Goal: Complete application form

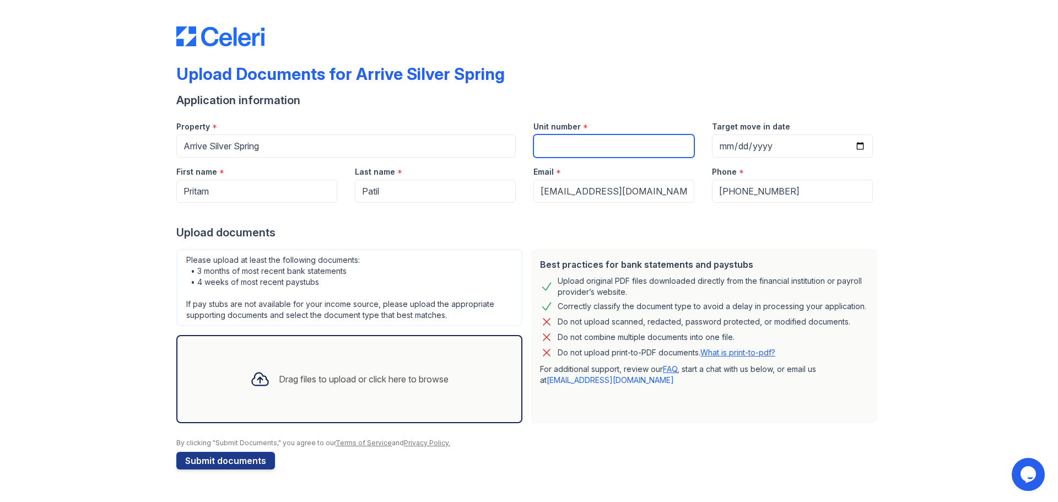
click at [581, 148] on input "Unit number" at bounding box center [613, 145] width 161 height 23
type input "1204"
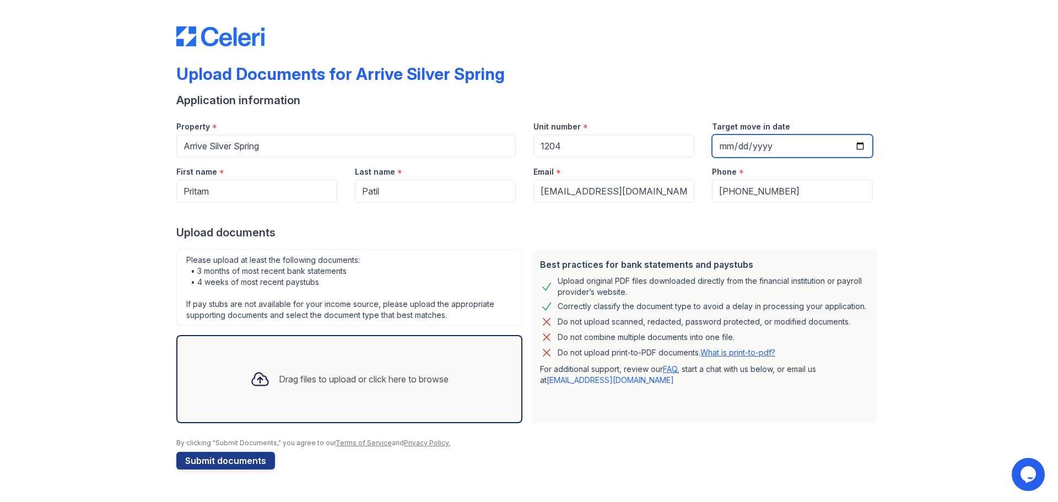
click at [731, 150] on input "Target move in date" at bounding box center [792, 145] width 161 height 23
type input "[DATE]"
click at [740, 146] on input "[DATE]" at bounding box center [792, 145] width 161 height 23
click at [429, 218] on div at bounding box center [528, 214] width 705 height 22
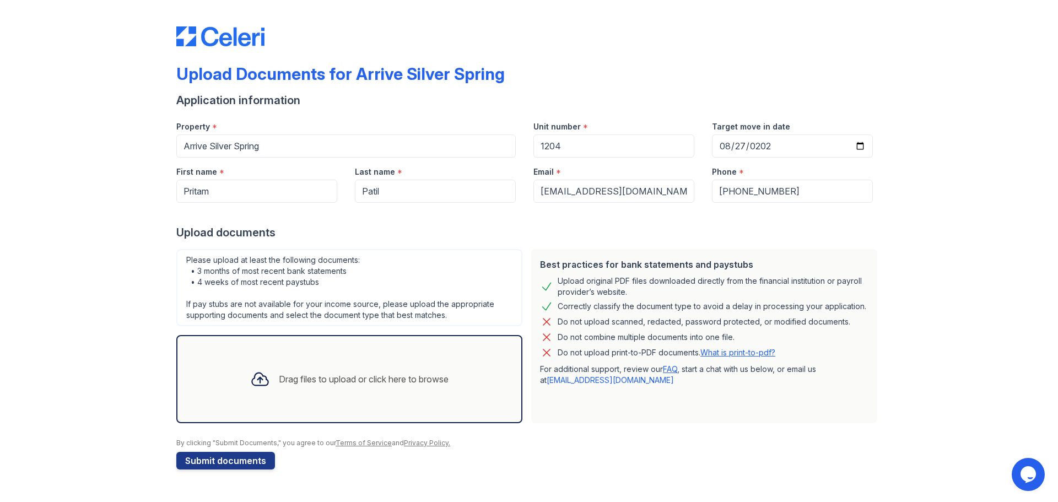
click at [312, 382] on div "Drag files to upload or click here to browse" at bounding box center [364, 378] width 170 height 13
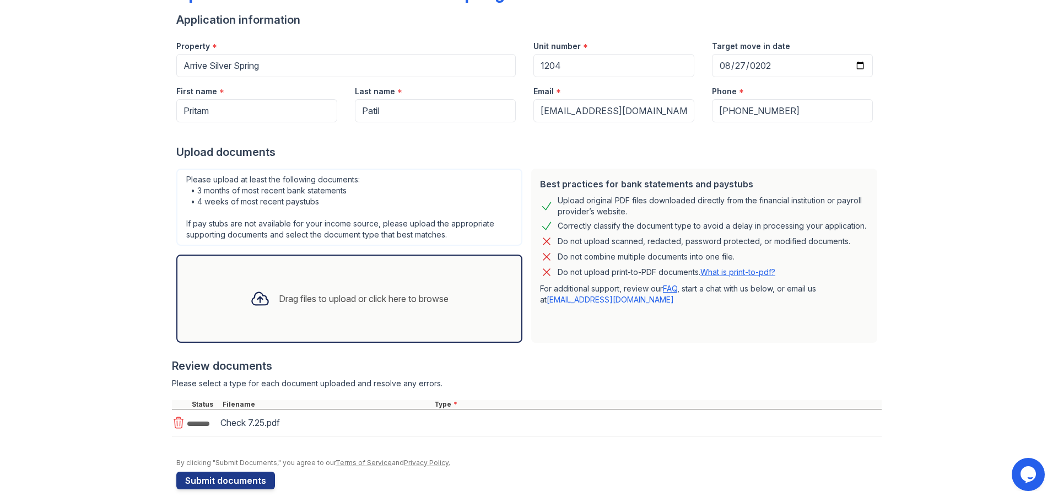
scroll to position [90, 0]
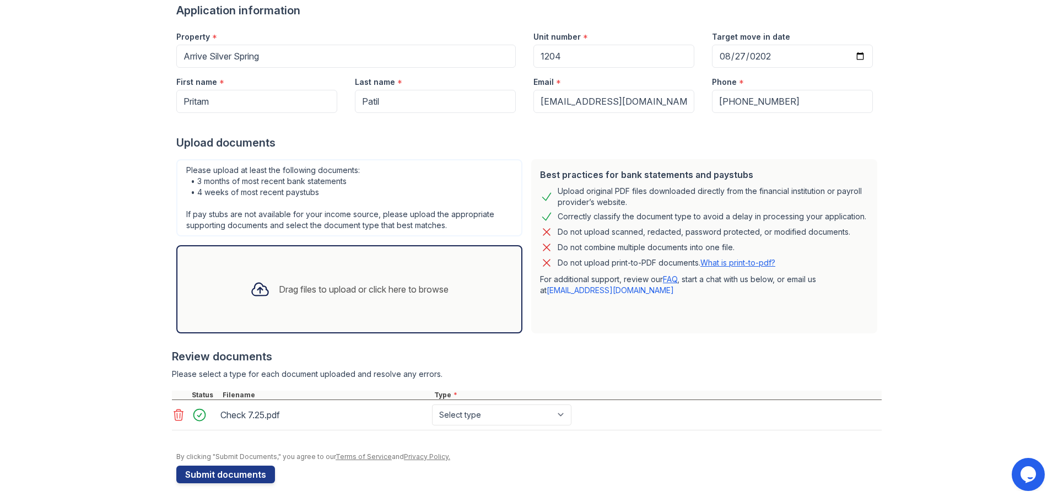
click at [292, 283] on div "Drag files to upload or click here to browse" at bounding box center [364, 289] width 170 height 13
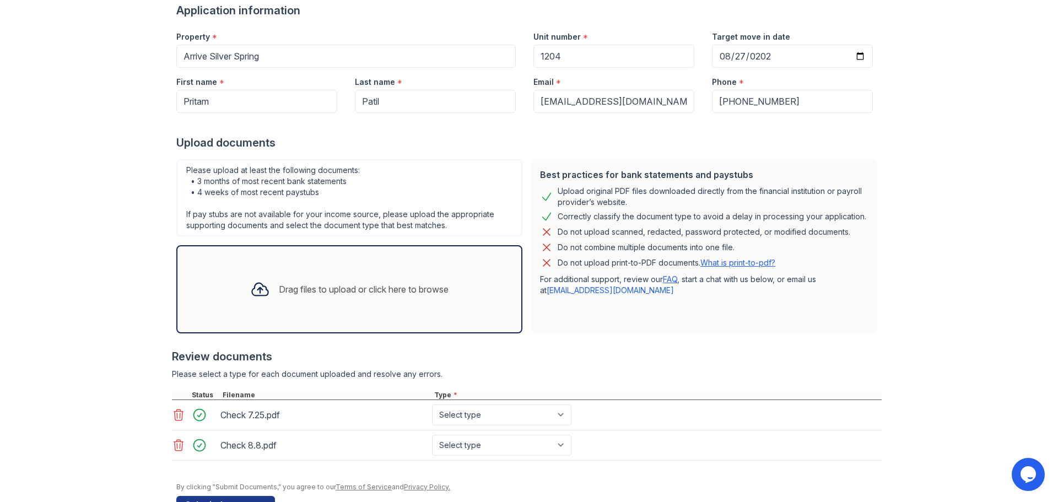
click at [328, 289] on div "Drag files to upload or click here to browse" at bounding box center [364, 289] width 170 height 13
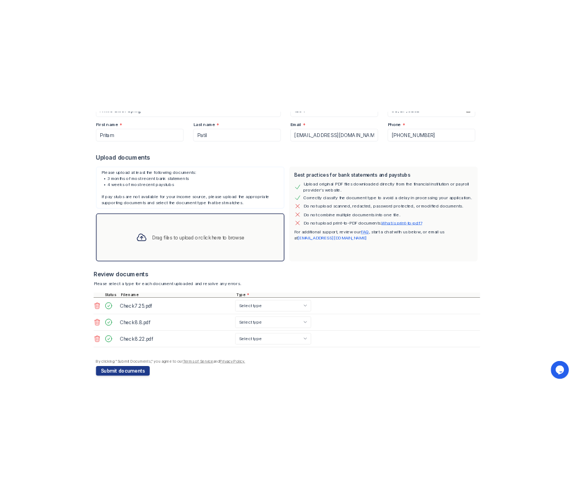
scroll to position [154, 0]
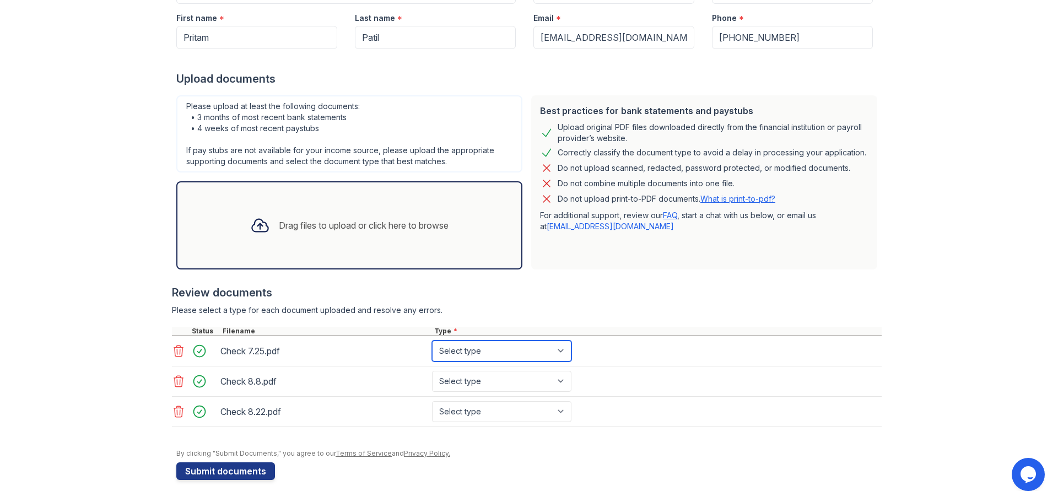
click at [564, 351] on select "Select type Paystub Bank Statement Offer Letter Tax Documents Benefit Award Let…" at bounding box center [501, 350] width 139 height 21
select select "paystub"
click at [432, 340] on select "Select type Paystub Bank Statement Offer Letter Tax Documents Benefit Award Let…" at bounding box center [501, 350] width 139 height 21
click at [512, 377] on select "Select type Paystub Bank Statement Offer Letter Tax Documents Benefit Award Let…" at bounding box center [501, 381] width 139 height 21
select select "paystub"
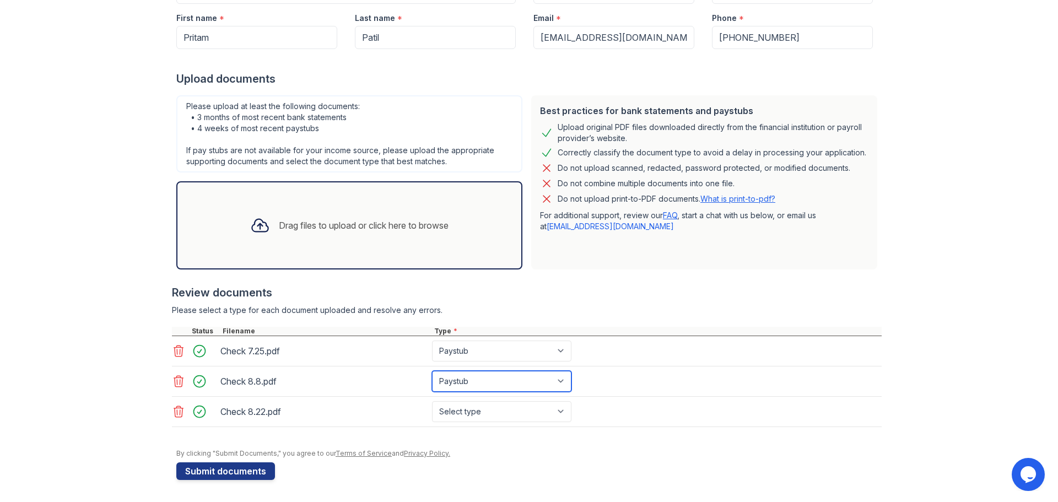
click at [432, 371] on select "Select type Paystub Bank Statement Offer Letter Tax Documents Benefit Award Let…" at bounding box center [501, 381] width 139 height 21
click at [459, 414] on select "Select type Paystub Bank Statement Offer Letter Tax Documents Benefit Award Let…" at bounding box center [501, 411] width 139 height 21
select select "paystub"
click at [432, 401] on select "Select type Paystub Bank Statement Offer Letter Tax Documents Benefit Award Let…" at bounding box center [501, 411] width 139 height 21
click at [581, 435] on div at bounding box center [526, 432] width 709 height 11
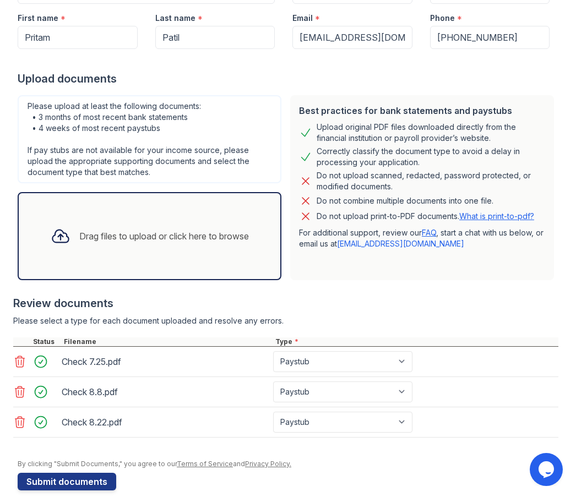
click at [188, 448] on div at bounding box center [285, 443] width 545 height 11
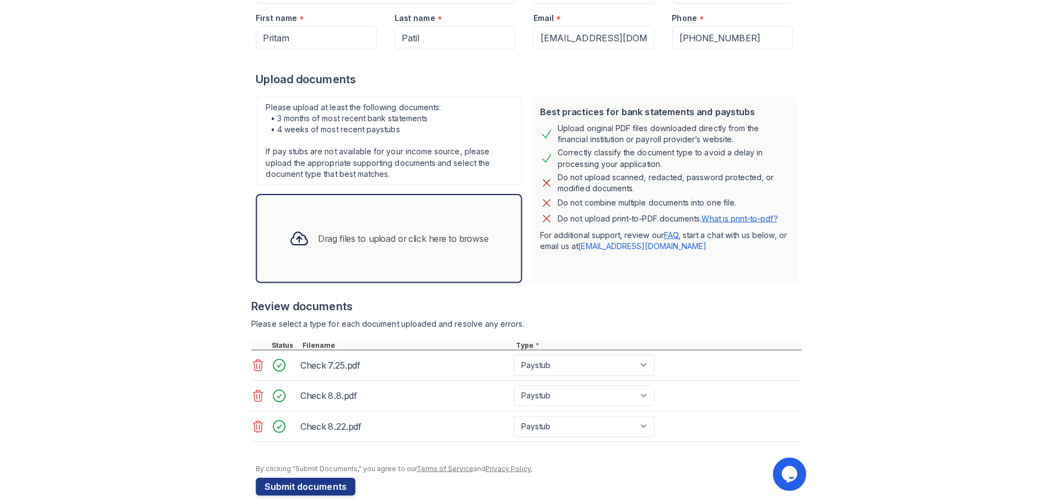
scroll to position [169, 0]
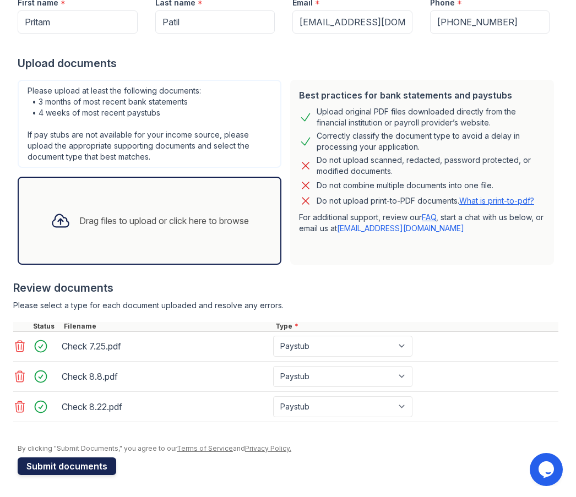
click at [82, 466] on button "Submit documents" at bounding box center [67, 467] width 99 height 18
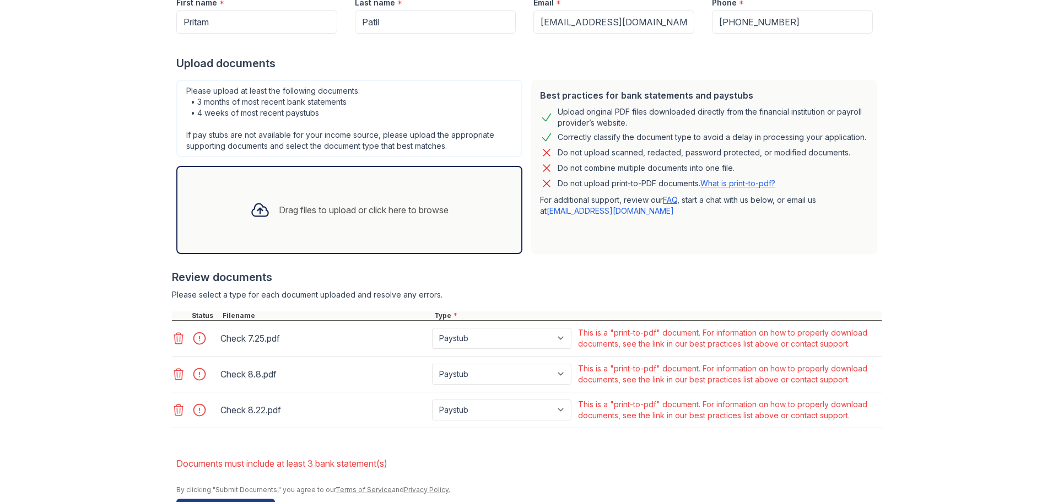
scroll to position [236, 0]
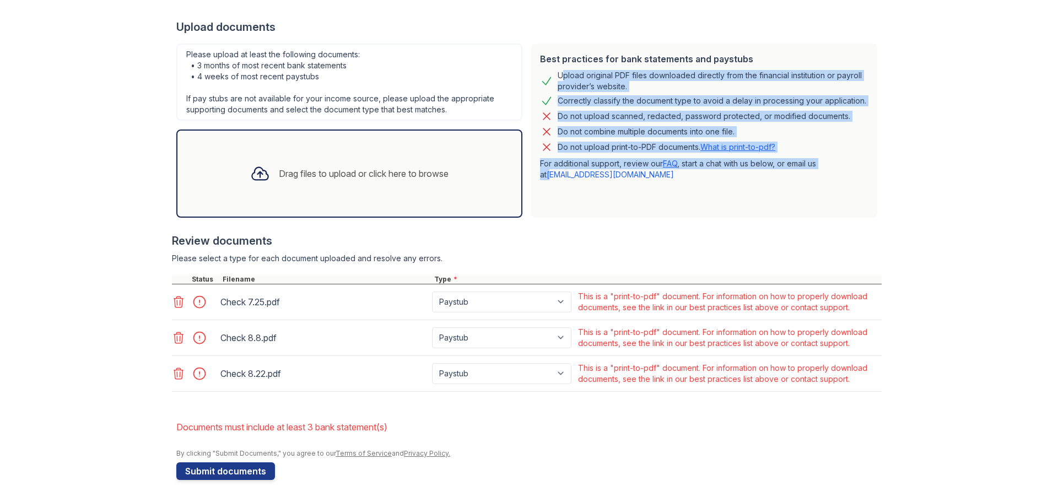
drag, startPoint x: 547, startPoint y: 205, endPoint x: 551, endPoint y: 69, distance: 136.1
click at [551, 69] on div "Best practices for bank statements and paystubs Upload original PDF files downl…" at bounding box center [704, 131] width 346 height 174
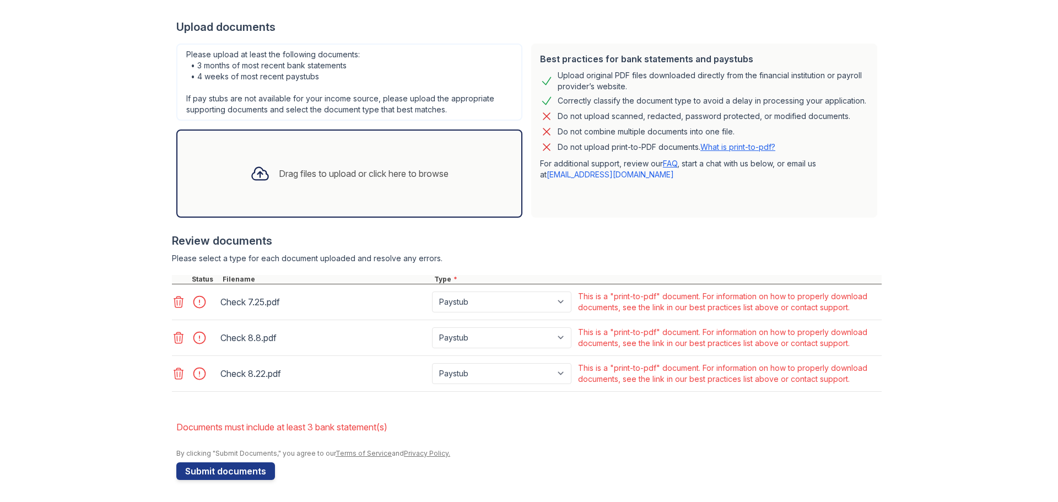
click at [596, 226] on div at bounding box center [526, 227] width 709 height 11
drag, startPoint x: 790, startPoint y: 380, endPoint x: 854, endPoint y: 375, distance: 64.0
click at [854, 375] on div "This is a "print-to-pdf" document. For information on how to properly download …" at bounding box center [728, 373] width 301 height 22
click at [671, 238] on div "Review documents" at bounding box center [526, 240] width 709 height 15
click at [588, 170] on link "[EMAIL_ADDRESS][DOMAIN_NAME]" at bounding box center [609, 174] width 127 height 9
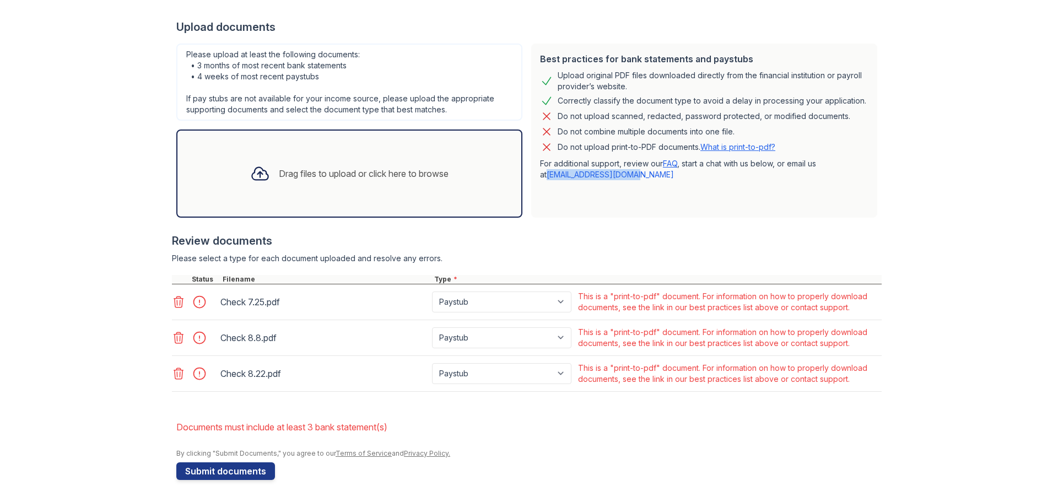
drag, startPoint x: 627, startPoint y: 175, endPoint x: 532, endPoint y: 175, distance: 95.8
click at [532, 175] on div "Best practices for bank statements and paystubs Upload original PDF files downl…" at bounding box center [704, 131] width 346 height 174
copy link "[EMAIL_ADDRESS][DOMAIN_NAME]"
